Goal: Task Accomplishment & Management: Complete application form

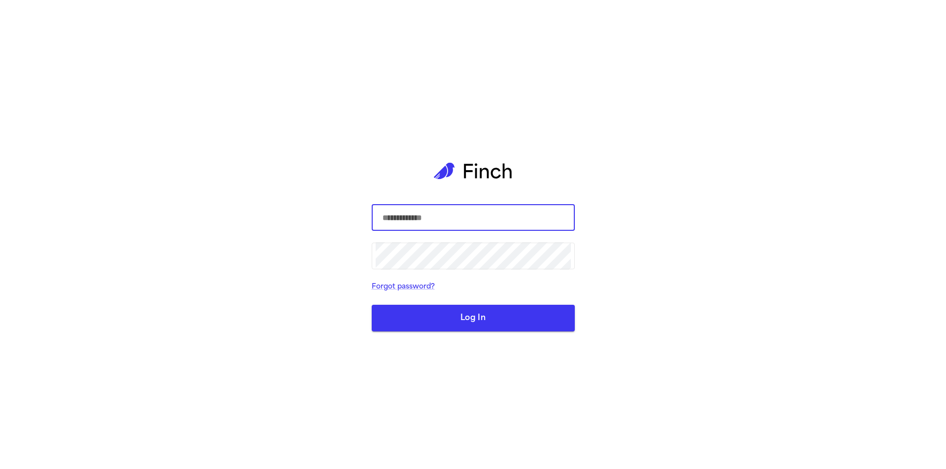
type input "**********"
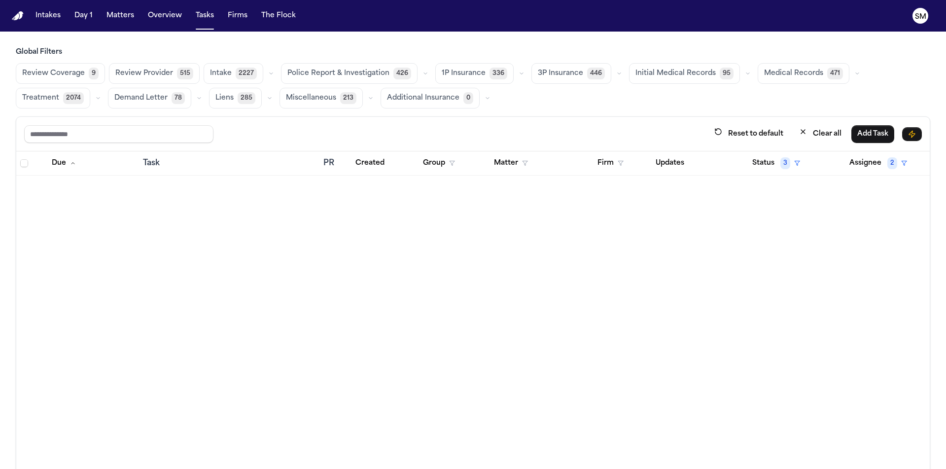
click at [226, 74] on span "Intake" at bounding box center [221, 74] width 22 height 10
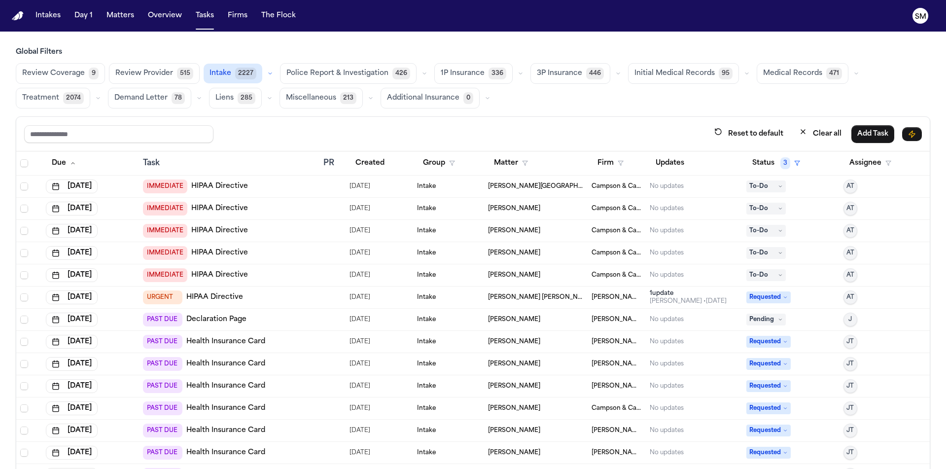
click at [276, 208] on div "IMMEDIATE HIPAA Directive" at bounding box center [229, 209] width 173 height 14
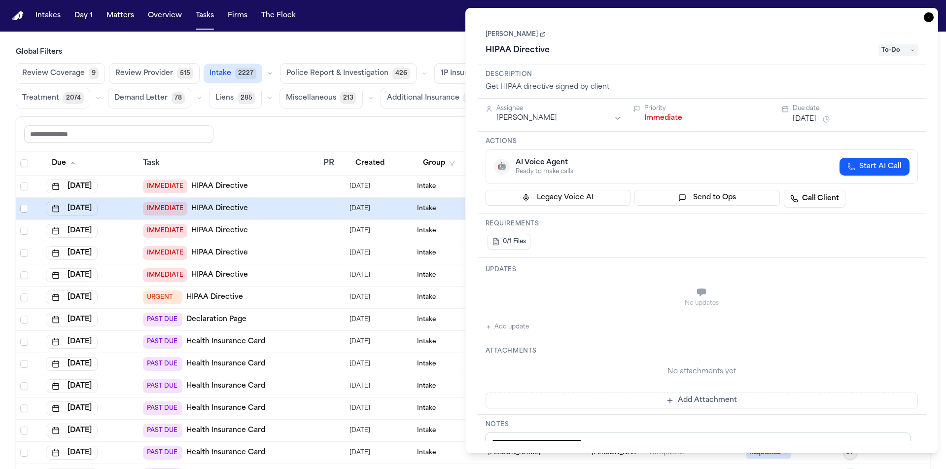
click at [504, 35] on link "[PERSON_NAME]" at bounding box center [516, 35] width 60 height 8
click at [409, 41] on main "Global Filters Review Coverage 9 Review Provider 515 Intake 2227 Police Report …" at bounding box center [473, 250] width 946 height 437
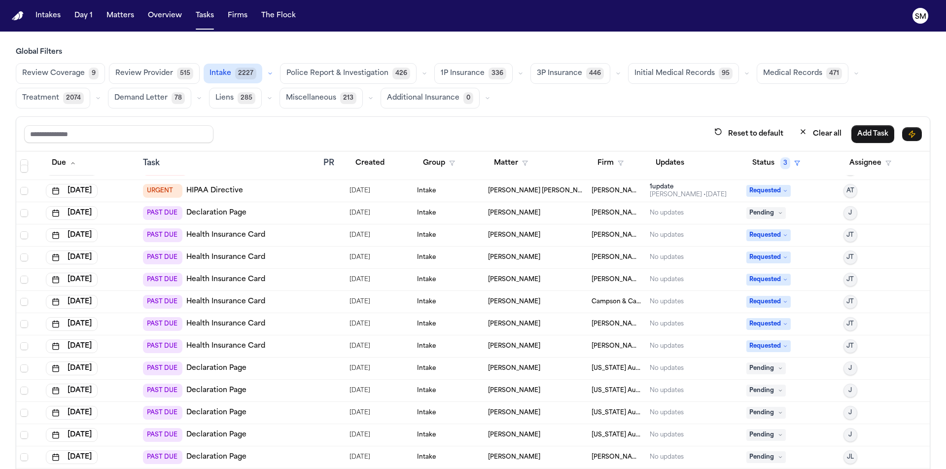
scroll to position [108, 0]
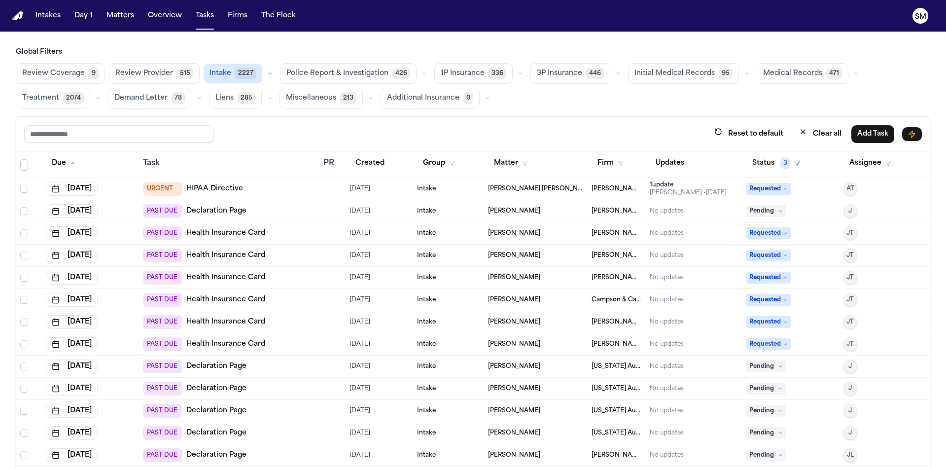
click at [220, 209] on link "Declaration Page" at bounding box center [216, 211] width 60 height 10
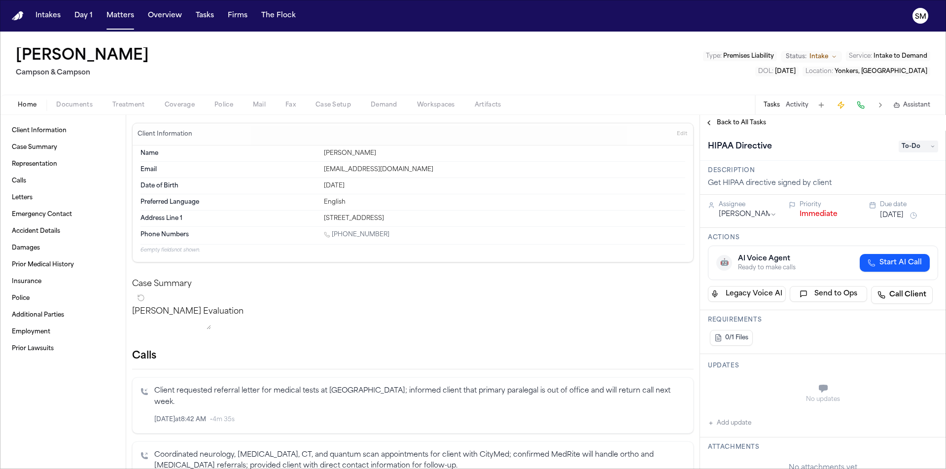
click at [650, 85] on div "Mohammad Ahmed Campson & Campson Type : Premises Liability Status: Intake Servi…" at bounding box center [473, 63] width 946 height 63
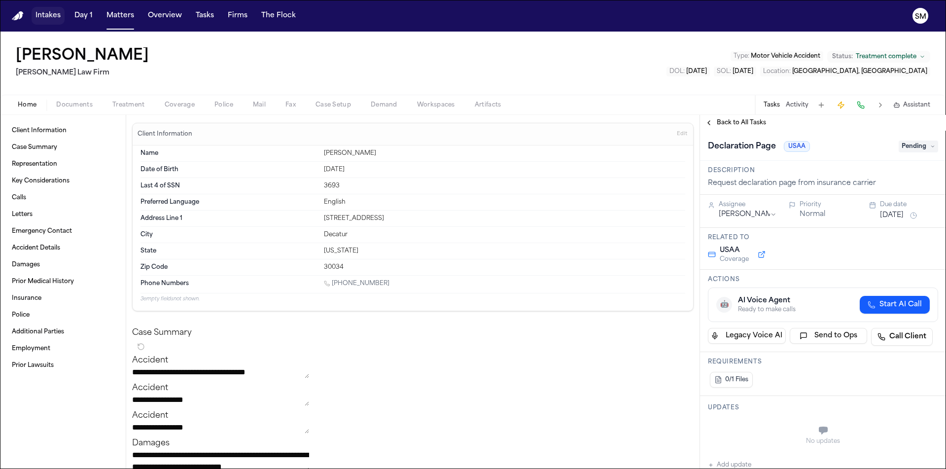
click at [43, 19] on button "Intakes" at bounding box center [48, 16] width 33 height 18
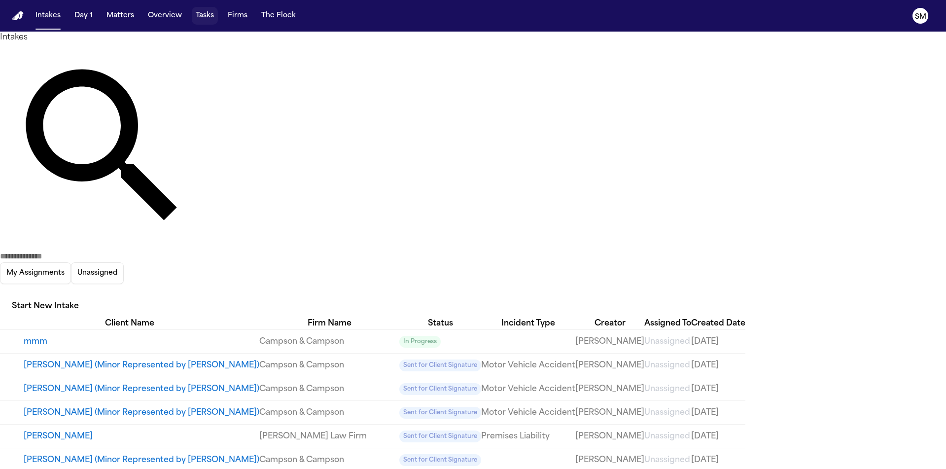
click at [201, 20] on button "Tasks" at bounding box center [205, 16] width 26 height 18
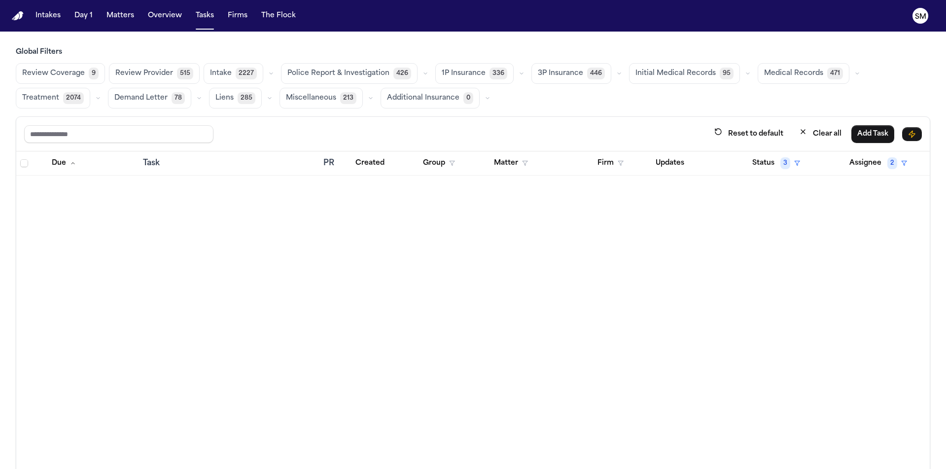
click at [220, 72] on span "Intake" at bounding box center [221, 74] width 22 height 10
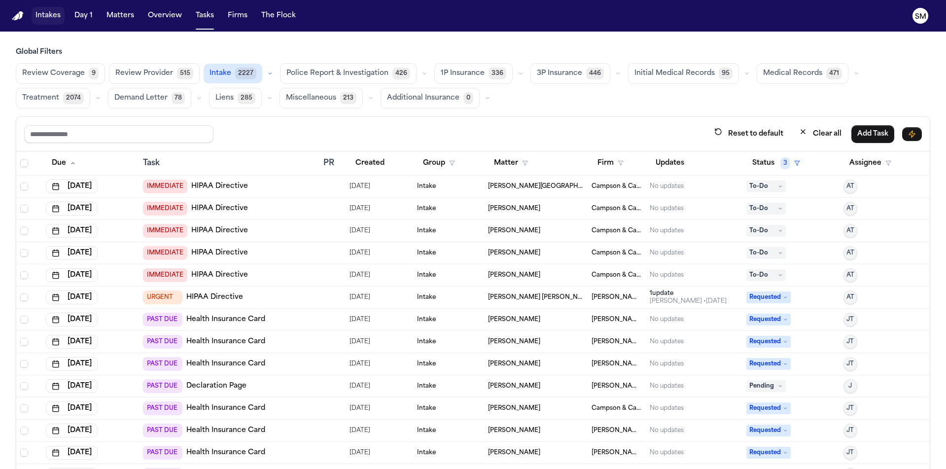
click at [49, 17] on button "Intakes" at bounding box center [48, 16] width 33 height 18
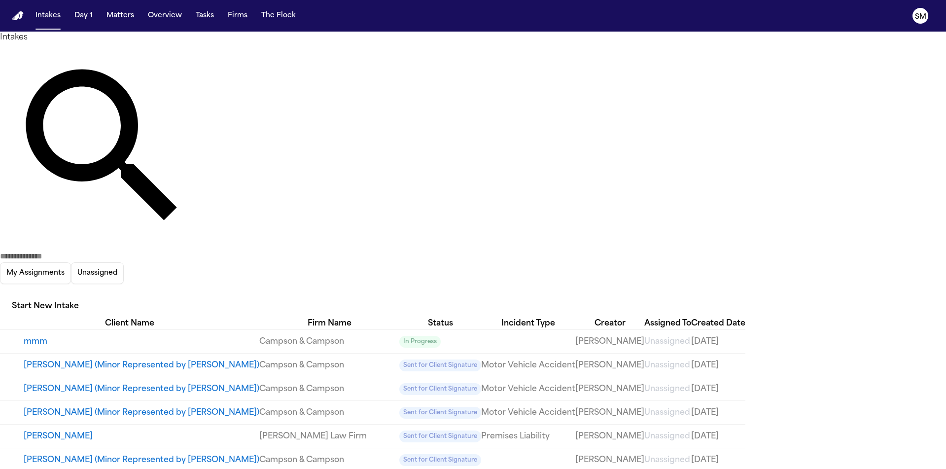
click at [38, 336] on button "mmm" at bounding box center [142, 342] width 236 height 12
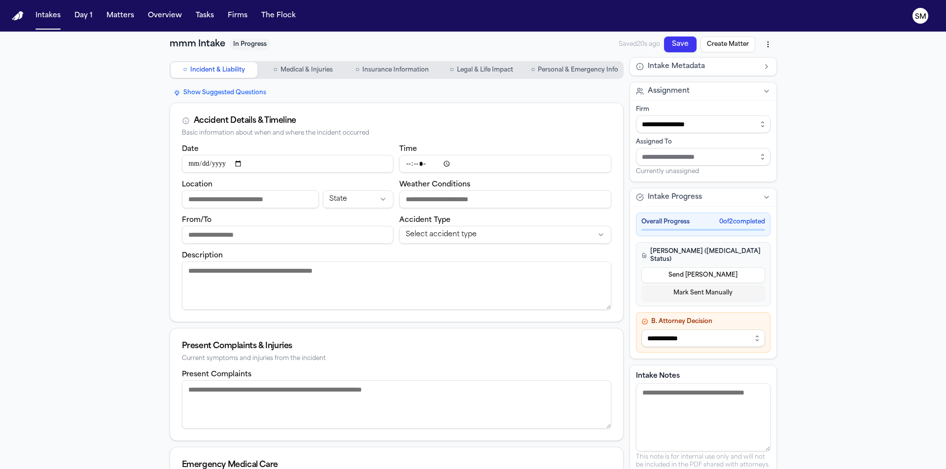
click at [298, 72] on span "Medical & Injuries" at bounding box center [307, 70] width 52 height 8
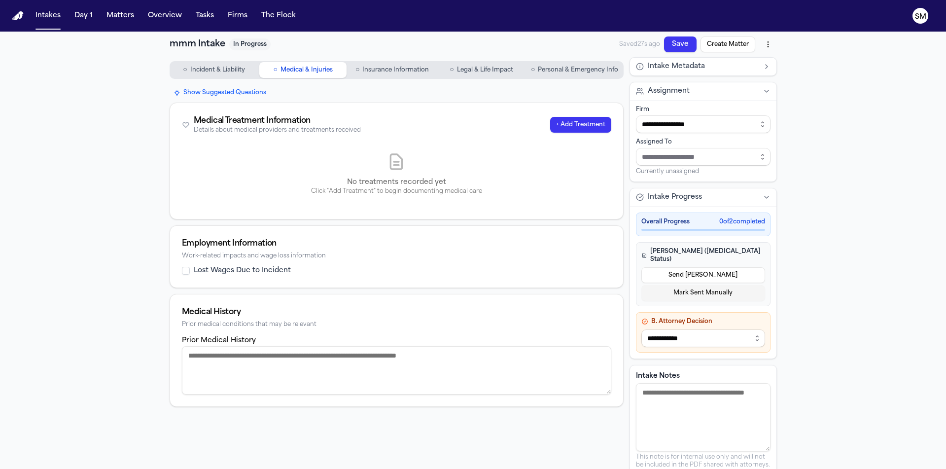
click at [385, 72] on span "Insurance Information" at bounding box center [395, 70] width 67 height 8
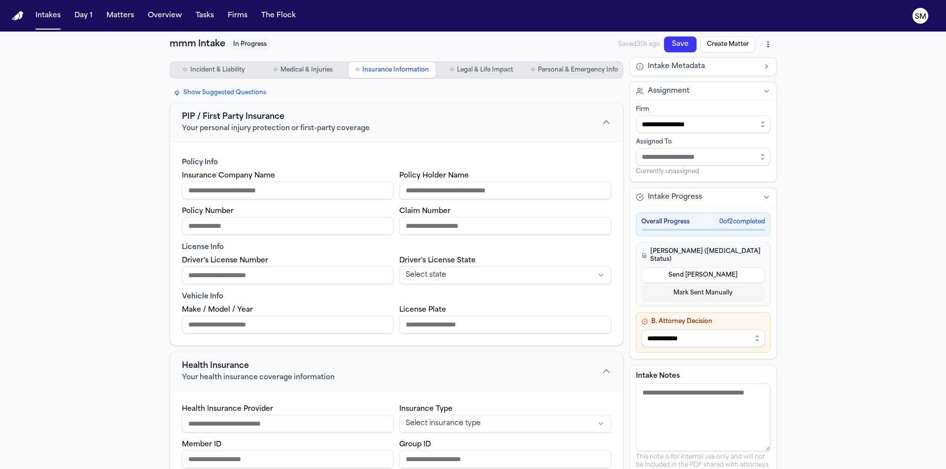
click at [496, 72] on span "Legal & Life Impact" at bounding box center [485, 70] width 56 height 8
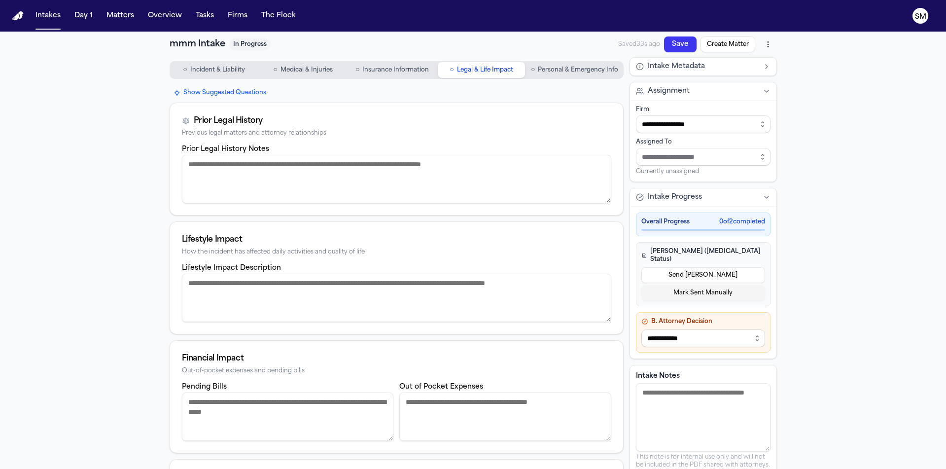
click at [581, 72] on span "Personal & Emergency Info" at bounding box center [578, 70] width 80 height 8
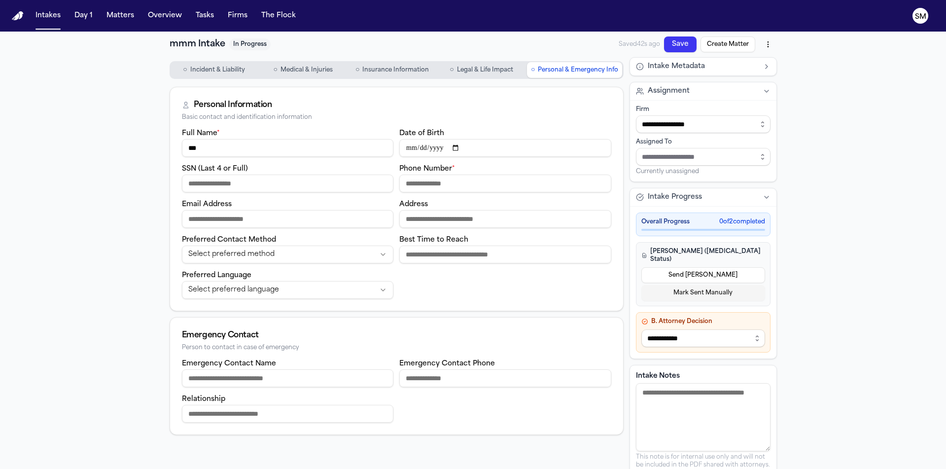
click at [212, 71] on span "Incident & Liability" at bounding box center [217, 70] width 55 height 8
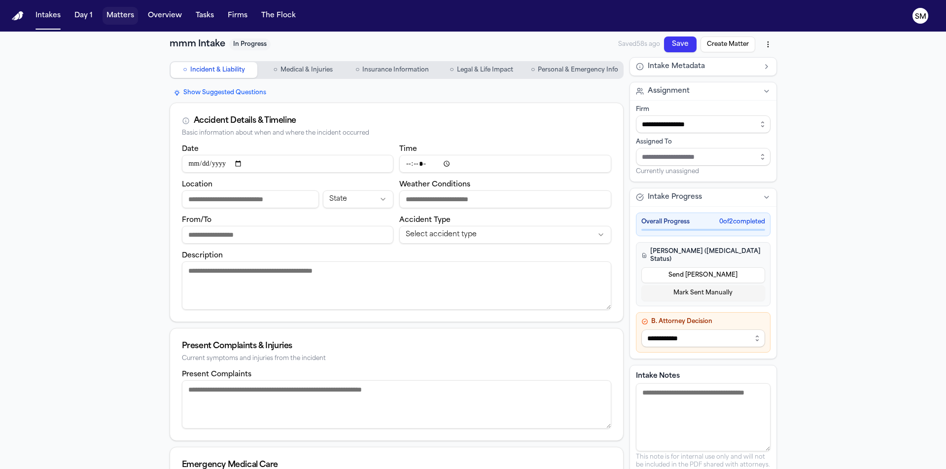
click at [121, 18] on button "Matters" at bounding box center [121, 16] width 36 height 18
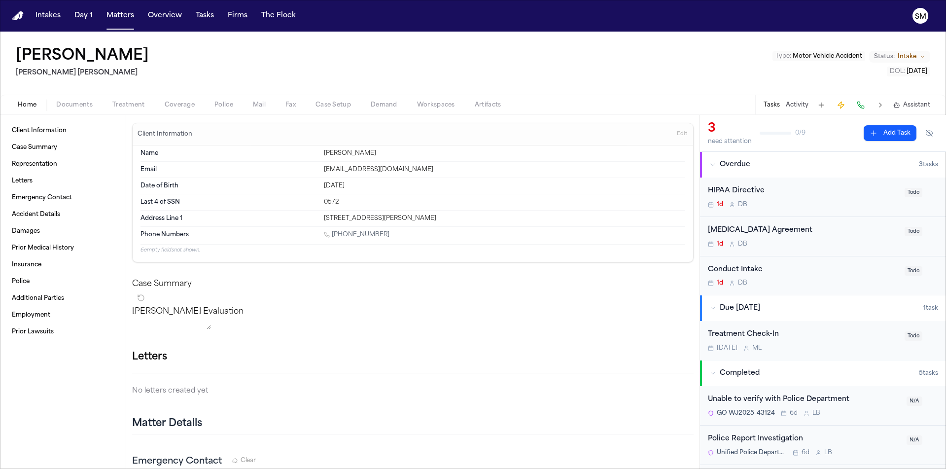
click at [792, 103] on button "Activity" at bounding box center [797, 105] width 23 height 8
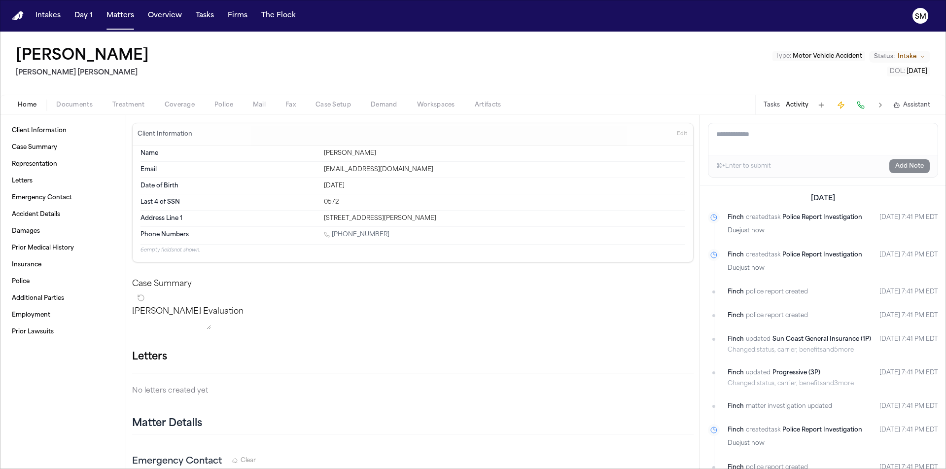
click at [881, 106] on button at bounding box center [881, 105] width 14 height 14
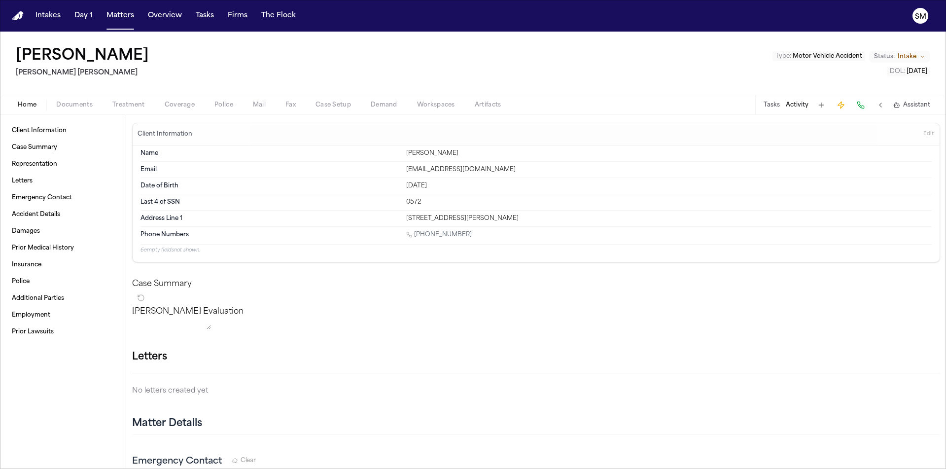
click at [881, 106] on button at bounding box center [881, 105] width 14 height 14
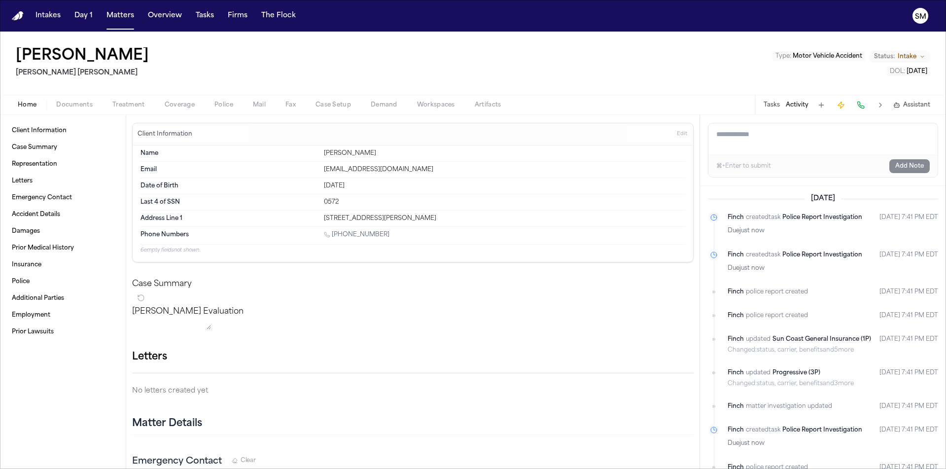
click at [881, 106] on button at bounding box center [881, 105] width 14 height 14
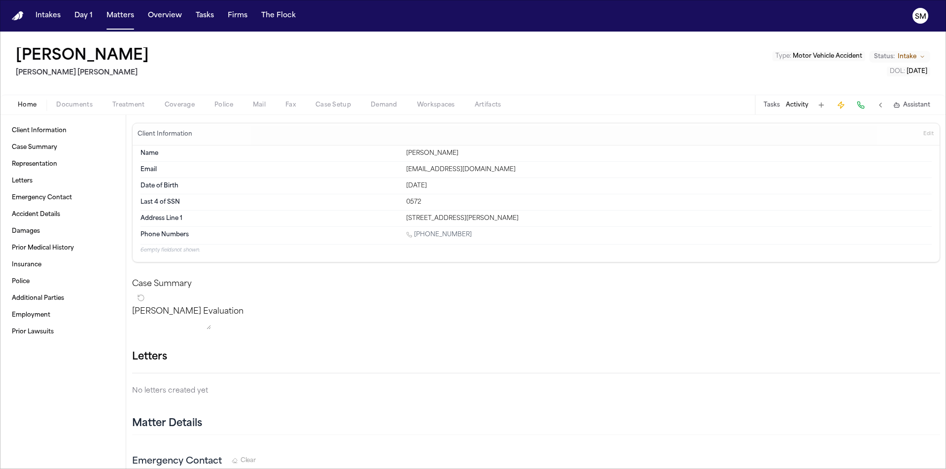
click at [881, 106] on button at bounding box center [881, 105] width 14 height 14
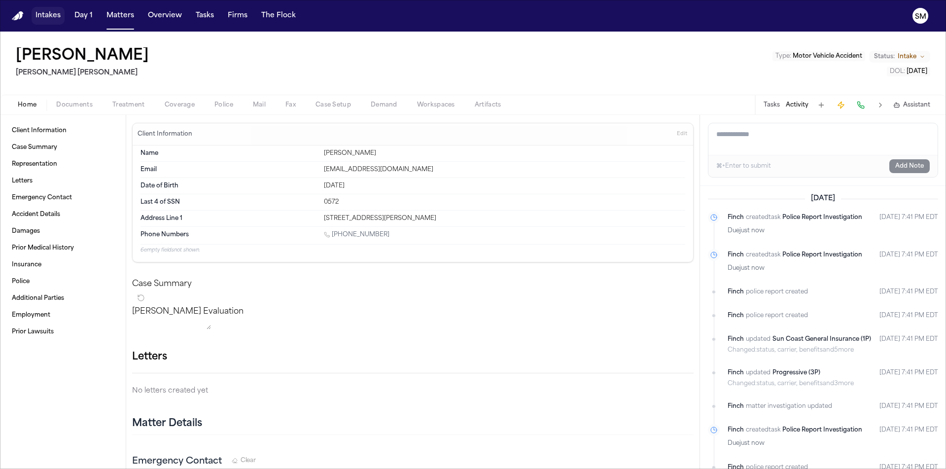
click at [49, 14] on button "Intakes" at bounding box center [48, 16] width 33 height 18
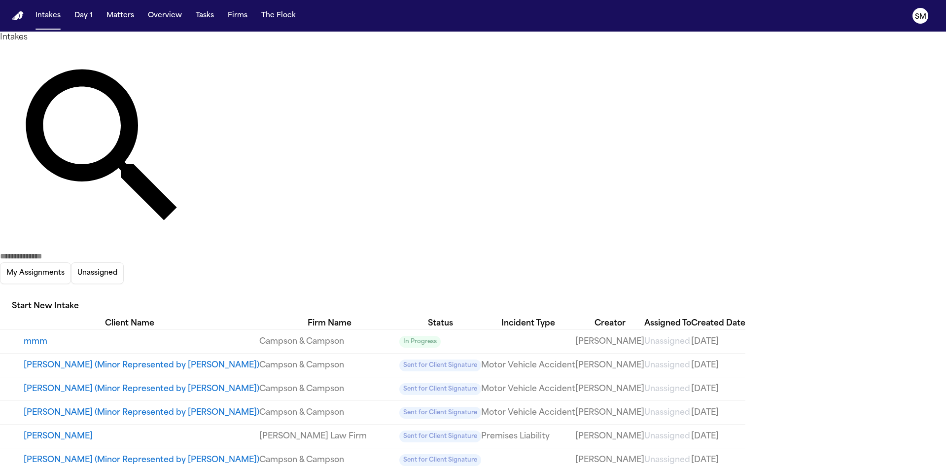
click at [40, 336] on button "mmm" at bounding box center [142, 342] width 236 height 12
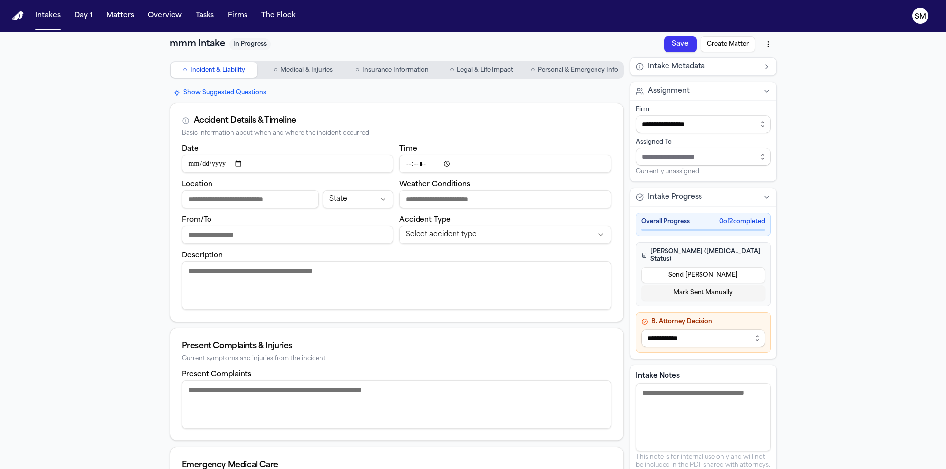
click at [679, 401] on textarea "Intake Notes" at bounding box center [703, 417] width 135 height 68
click at [47, 20] on button "Intakes" at bounding box center [48, 16] width 33 height 18
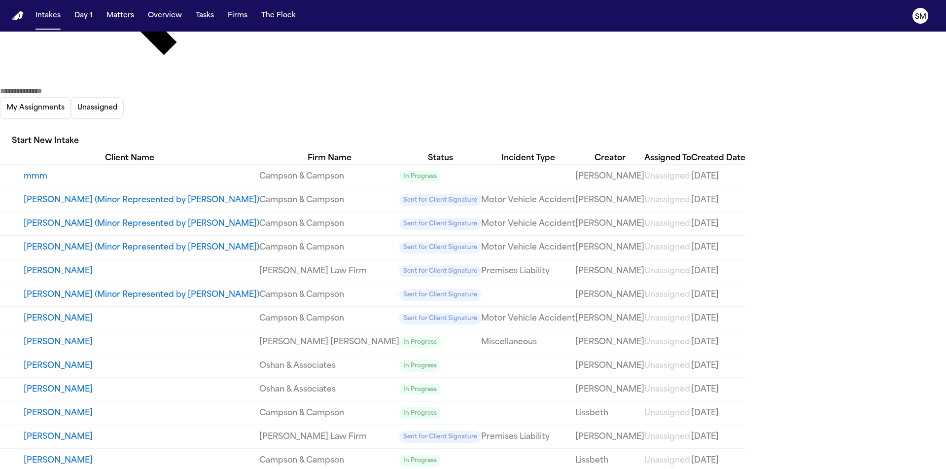
scroll to position [174, 0]
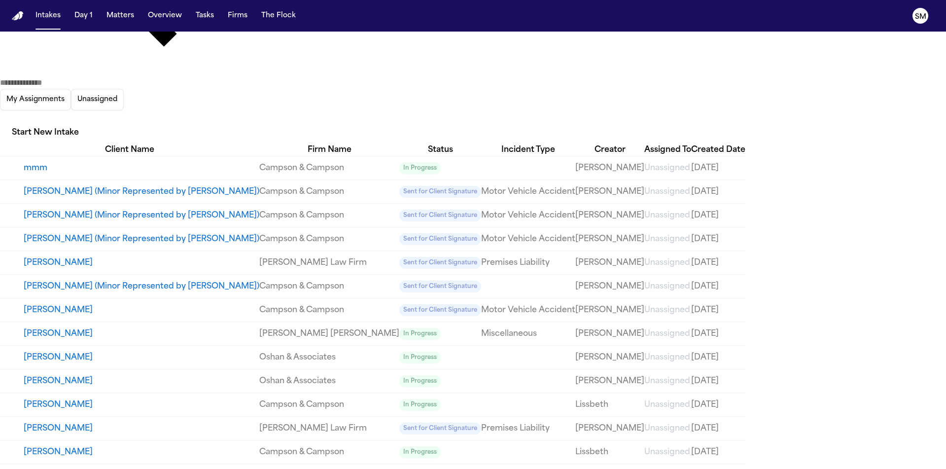
click at [36, 468] on button "[PERSON_NAME]" at bounding box center [142, 476] width 236 height 12
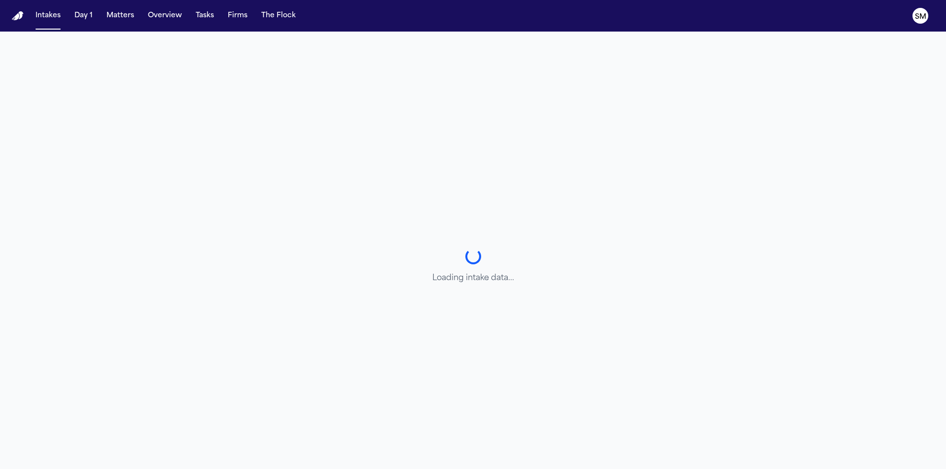
select select "**********"
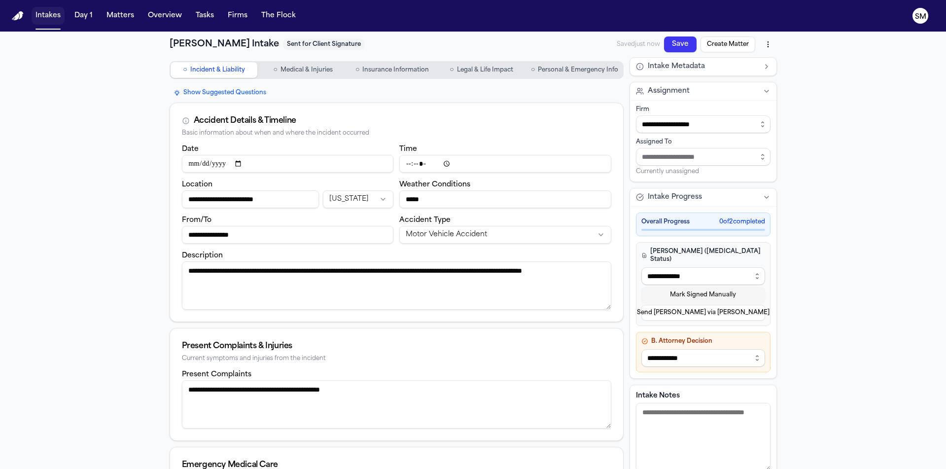
click at [47, 17] on button "Intakes" at bounding box center [48, 16] width 33 height 18
